Goal: Check status: Check status

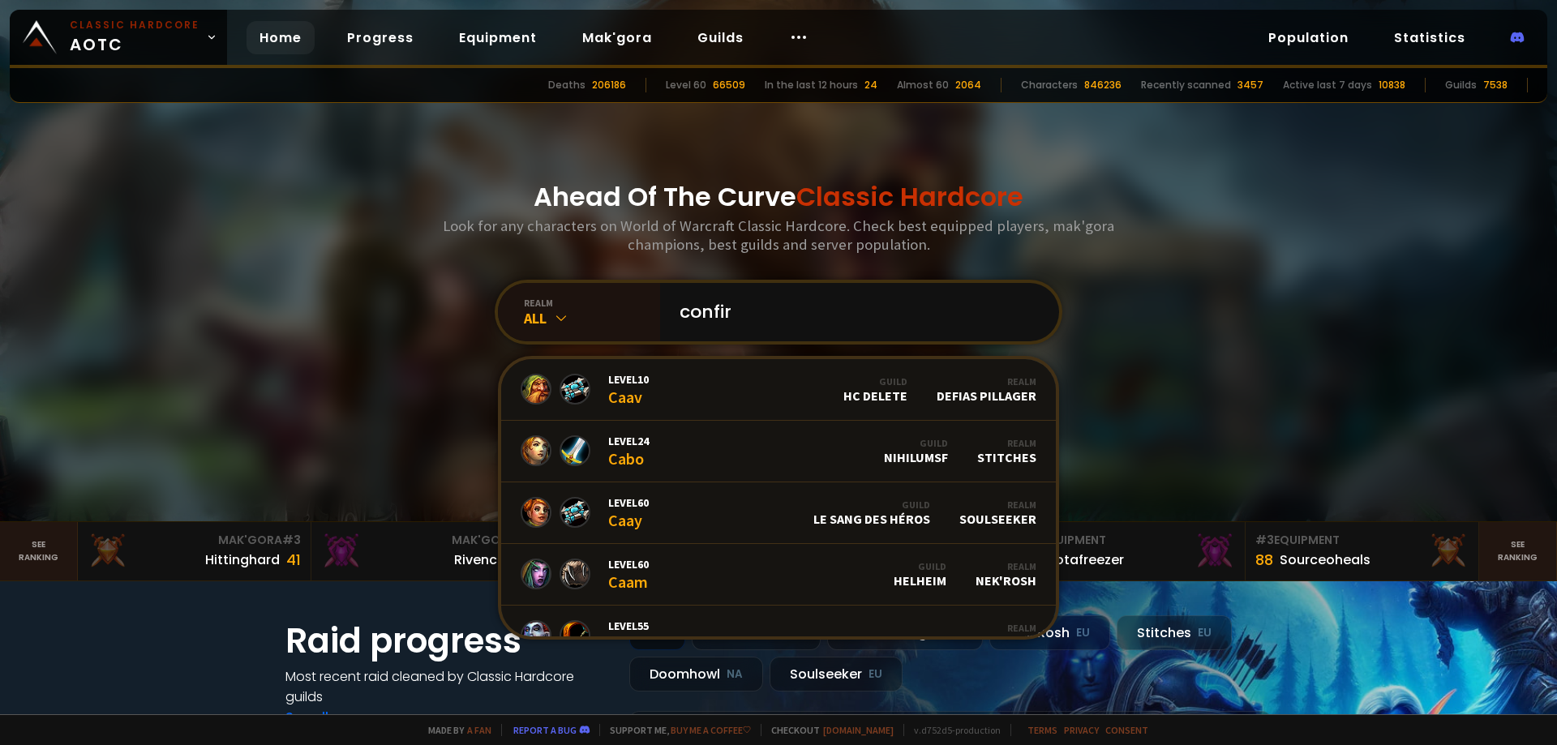
type input "confirm"
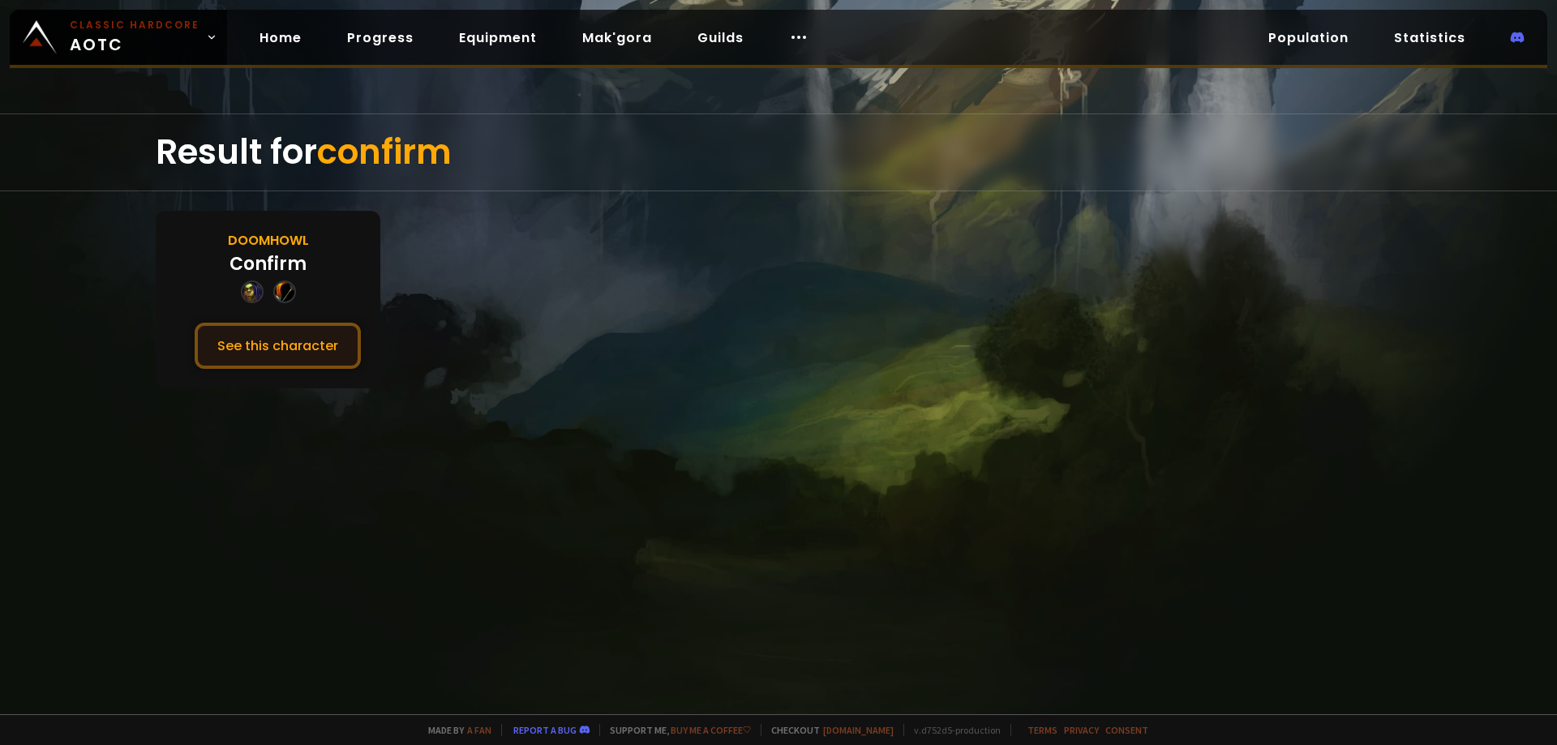
click at [318, 350] on button "See this character" at bounding box center [278, 346] width 166 height 46
